Goal: Information Seeking & Learning: Learn about a topic

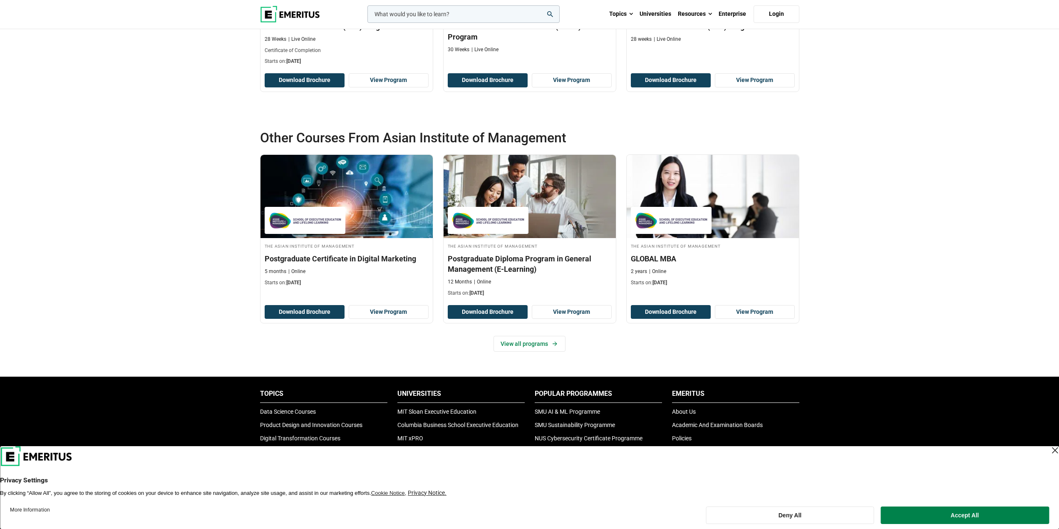
scroll to position [915, 0]
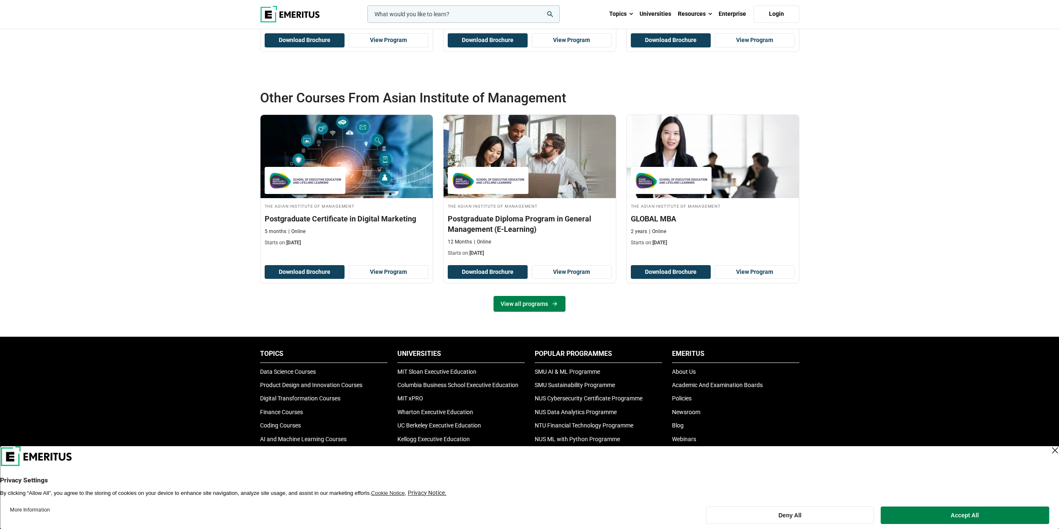
click at [540, 300] on link "View all programs" at bounding box center [529, 304] width 72 height 16
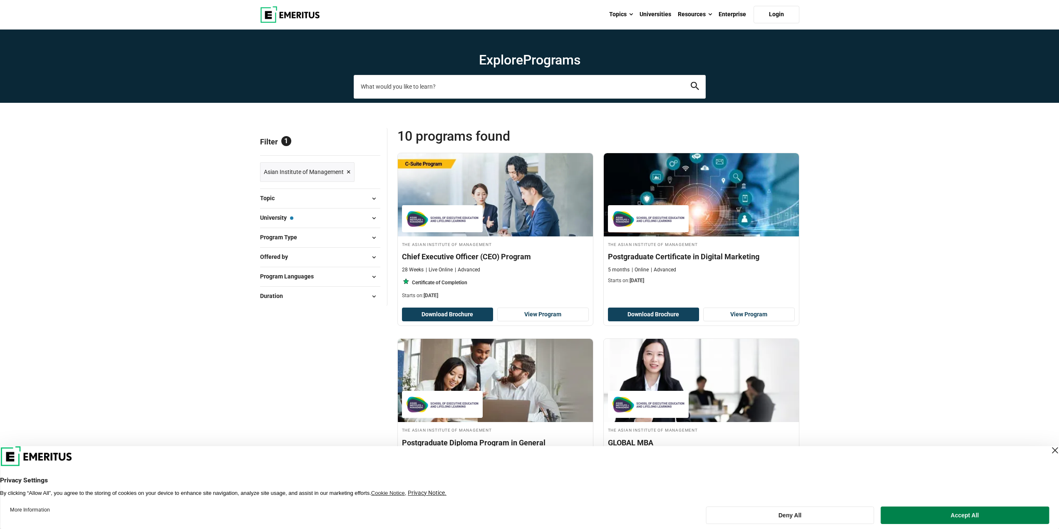
click at [473, 89] on input "search-page" at bounding box center [530, 86] width 352 height 23
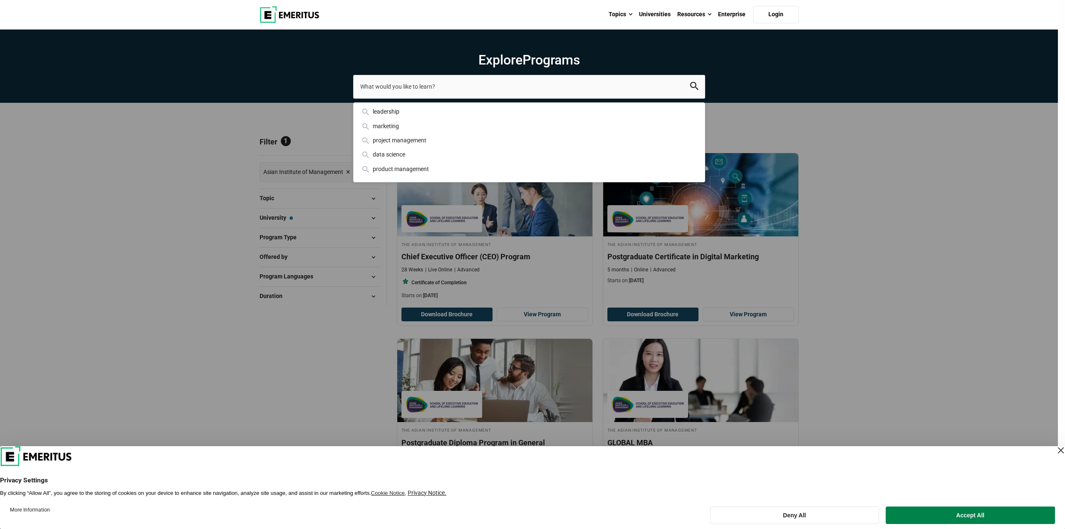
click at [353, 98] on div "leadership marketing project management data science product management" at bounding box center [529, 86] width 352 height 23
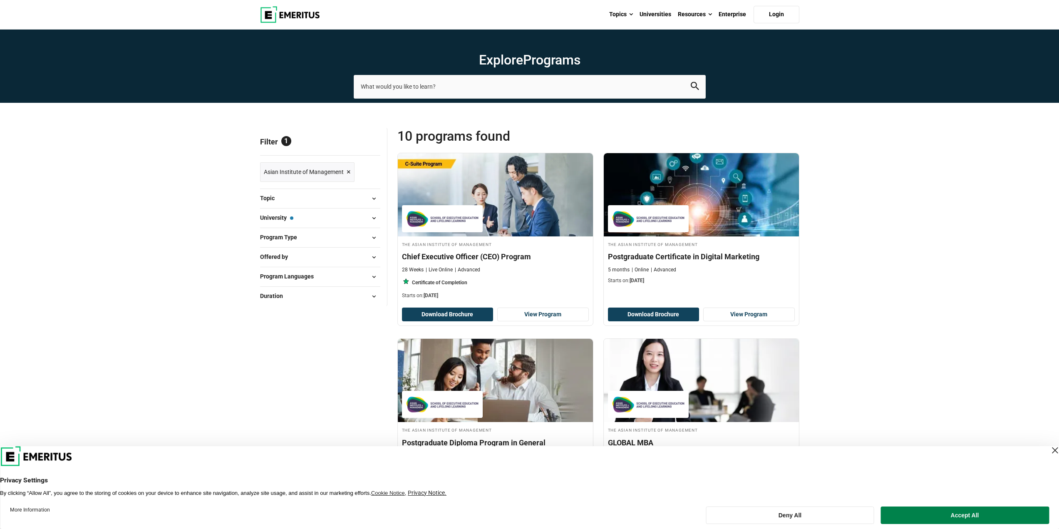
click at [348, 172] on span "×" at bounding box center [349, 172] width 4 height 12
click at [349, 170] on span "×" at bounding box center [349, 172] width 4 height 12
click at [347, 168] on span "×" at bounding box center [349, 172] width 4 height 12
click at [298, 11] on img at bounding box center [290, 14] width 60 height 17
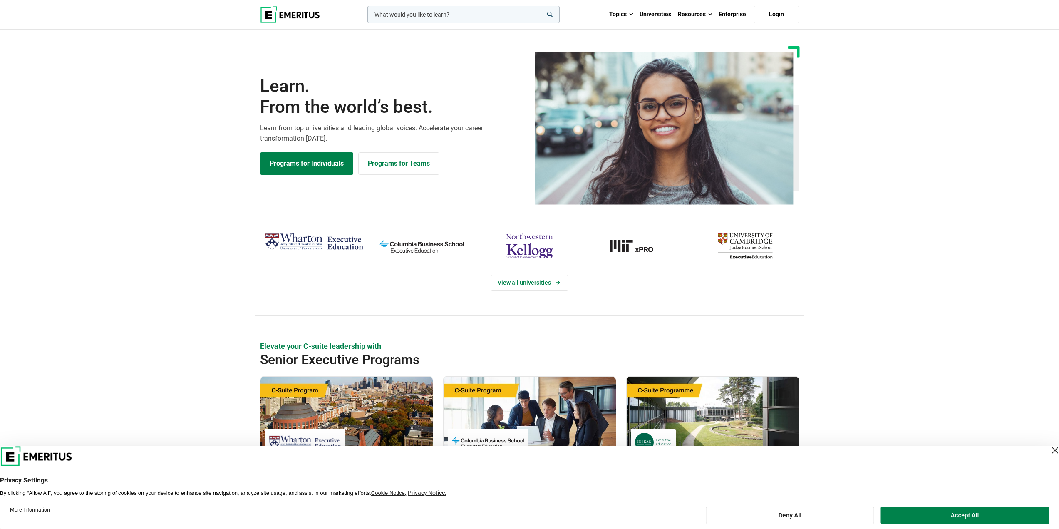
click at [300, 14] on img at bounding box center [290, 14] width 60 height 17
click at [302, 245] on img "Wharton Executive Education" at bounding box center [313, 242] width 99 height 25
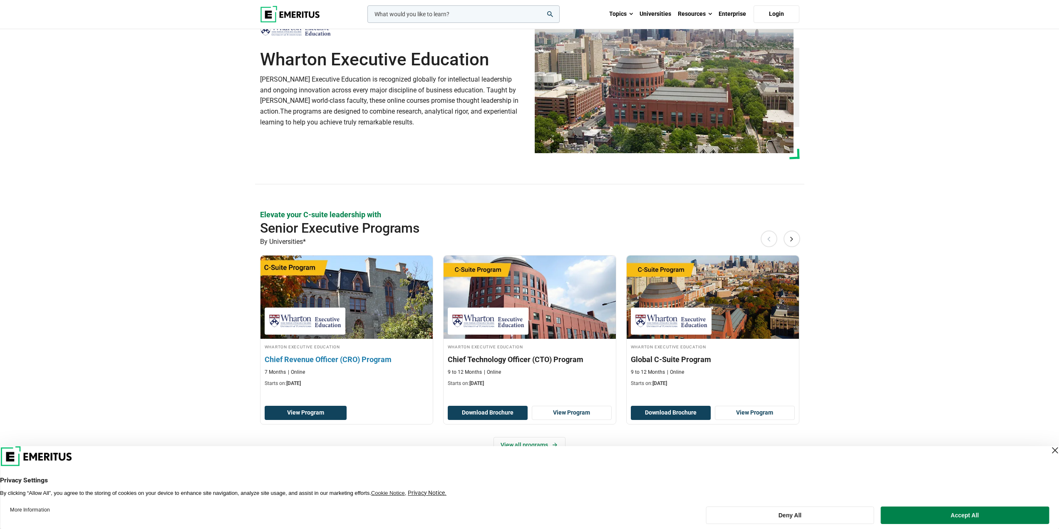
scroll to position [83, 0]
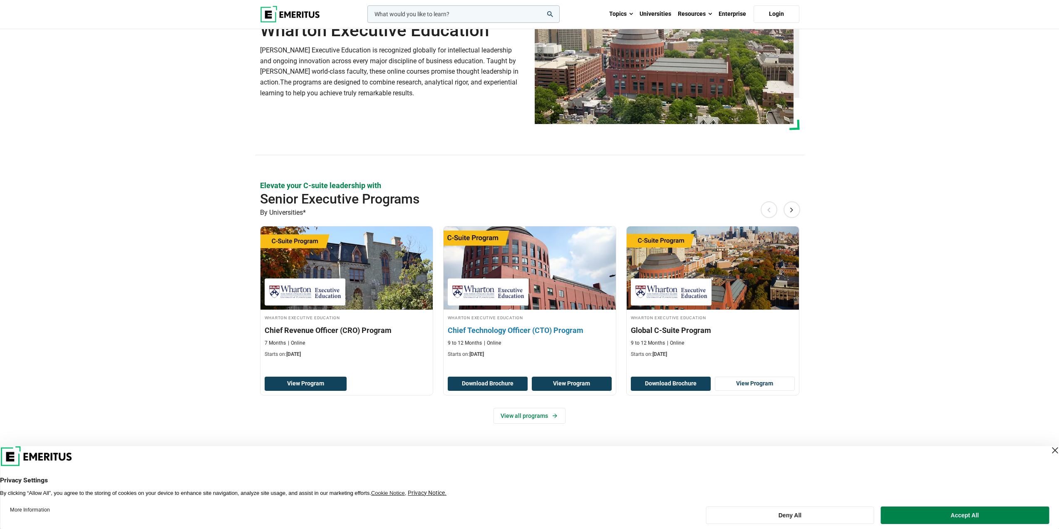
click at [560, 388] on link "View Program" at bounding box center [572, 383] width 80 height 14
click at [547, 286] on img at bounding box center [529, 268] width 189 height 92
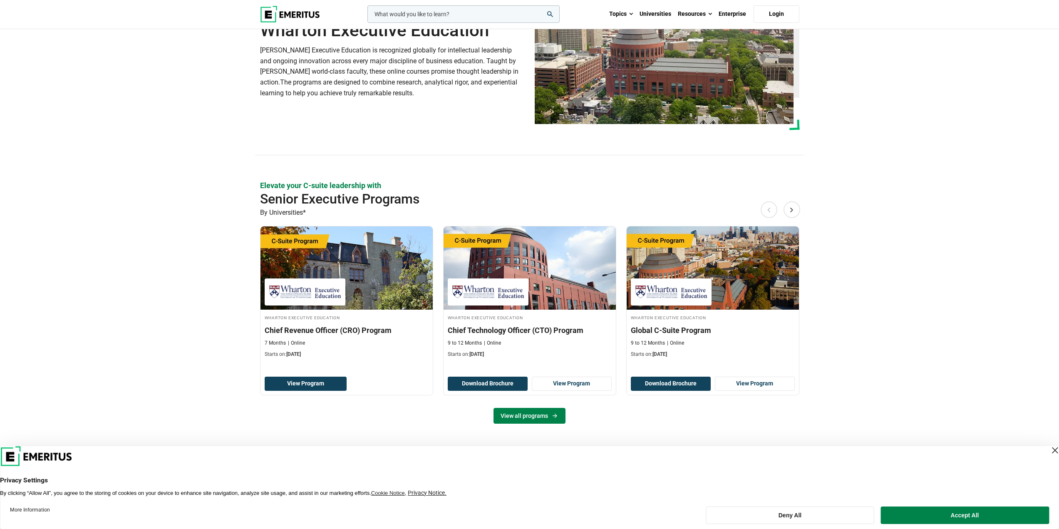
click at [537, 422] on link "View all programs" at bounding box center [529, 416] width 72 height 16
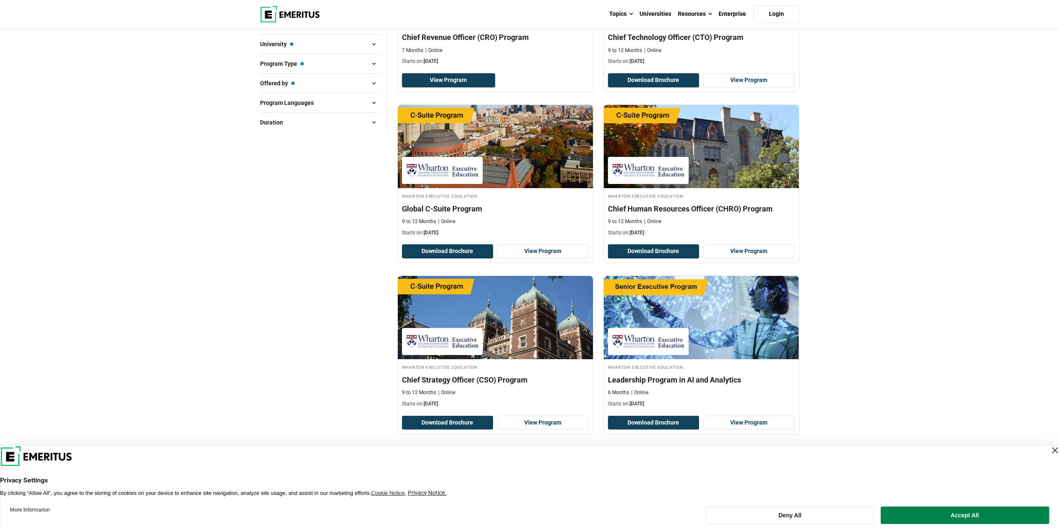
scroll to position [250, 0]
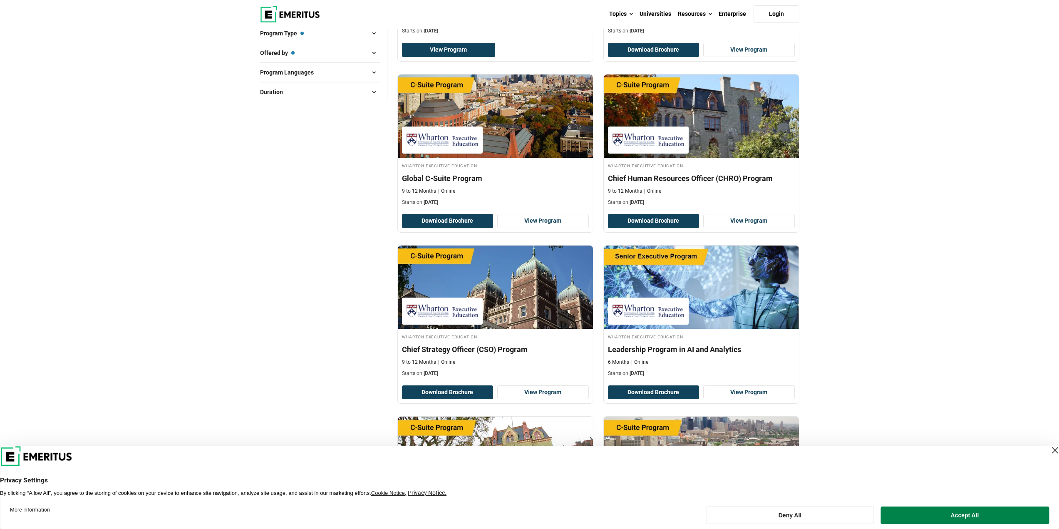
click at [1049, 451] on div "Close Layer" at bounding box center [1055, 450] width 12 height 12
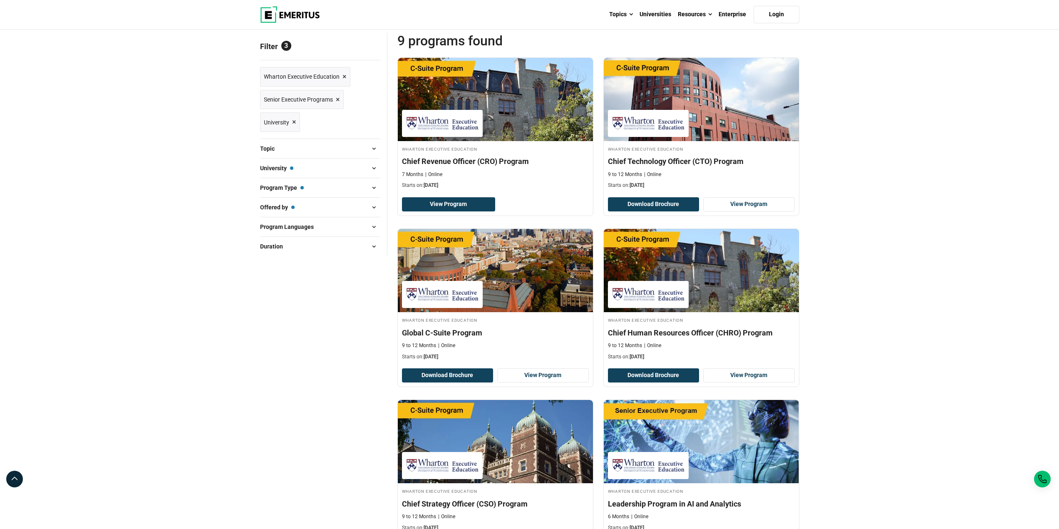
scroll to position [0, 0]
